Goal: Navigation & Orientation: Find specific page/section

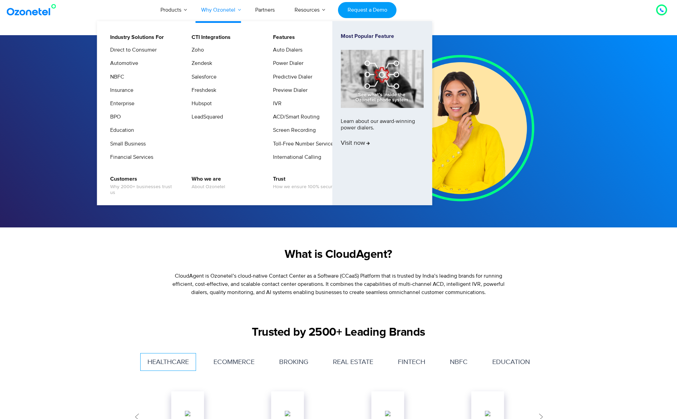
scroll to position [3, 0]
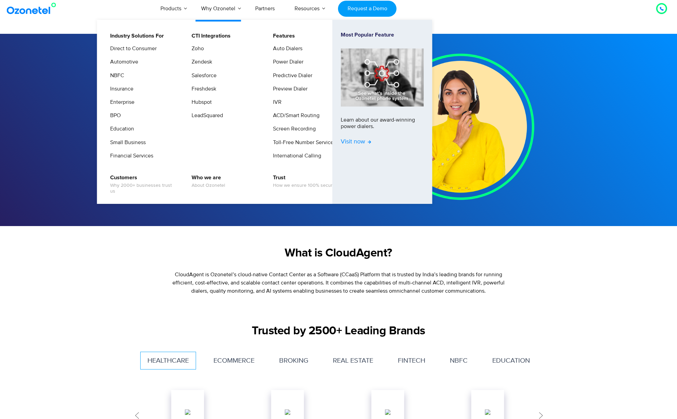
click at [359, 141] on span "Visit now" at bounding box center [356, 142] width 30 height 8
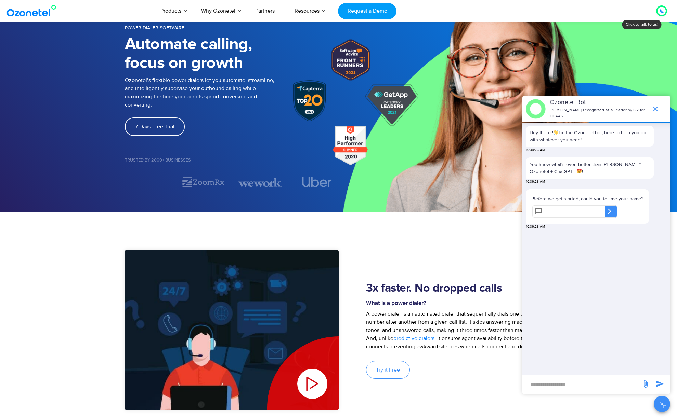
scroll to position [36, 0]
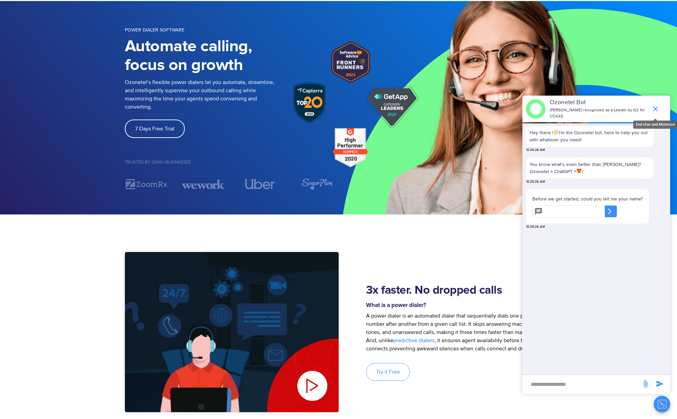
click at [656, 108] on icon "end chat or minimize" at bounding box center [655, 109] width 8 height 8
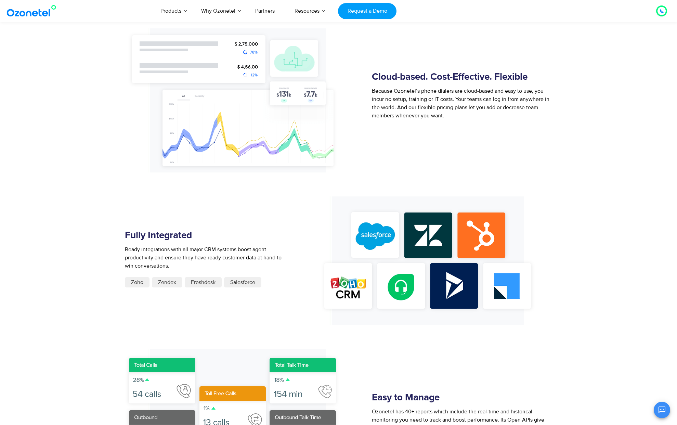
scroll to position [863, 0]
